Goal: Task Accomplishment & Management: Manage account settings

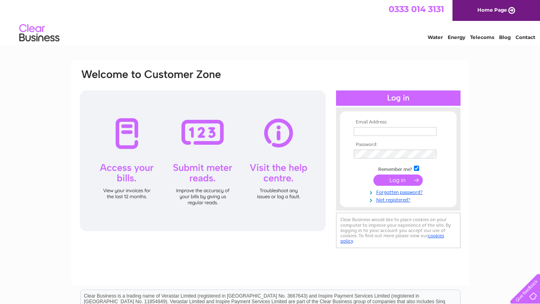
type input "ironworksgymnasium@gmail.com"
click at [396, 179] on input "submit" at bounding box center [398, 179] width 49 height 11
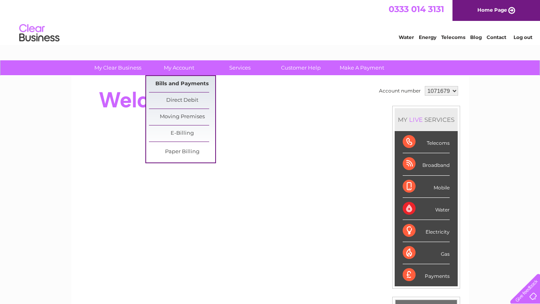
click at [172, 79] on link "Bills and Payments" at bounding box center [182, 84] width 66 height 16
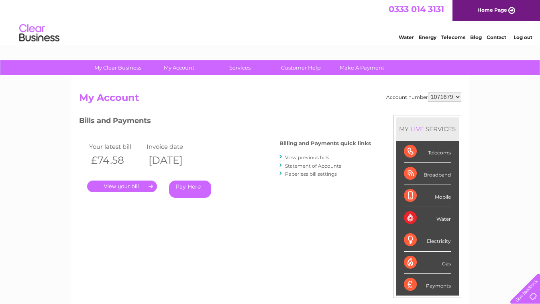
click at [133, 185] on link "." at bounding box center [122, 186] width 70 height 12
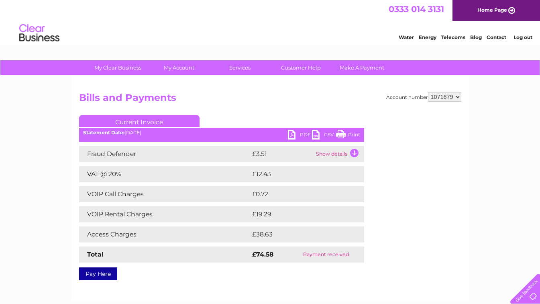
click at [304, 134] on link "PDF" at bounding box center [300, 136] width 24 height 12
